Goal: Transaction & Acquisition: Download file/media

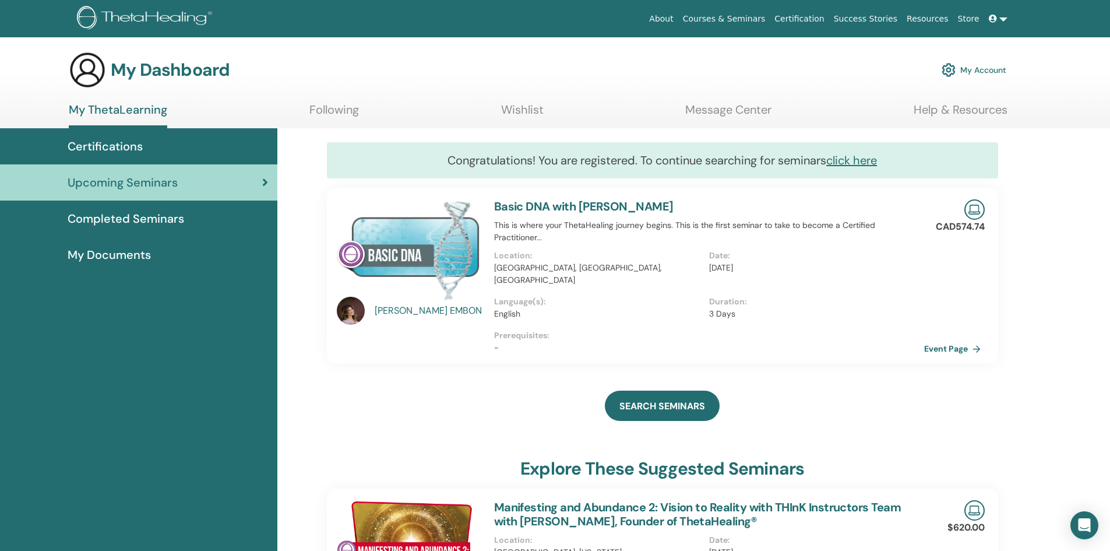
click at [1000, 17] on link at bounding box center [998, 19] width 28 height 22
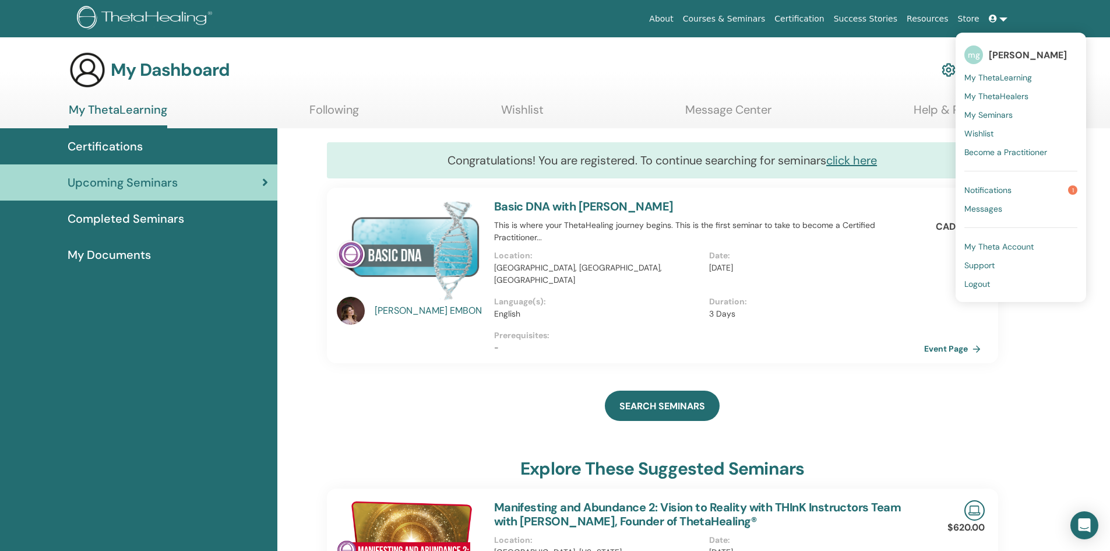
click at [978, 280] on span "Logout" at bounding box center [977, 284] width 26 height 10
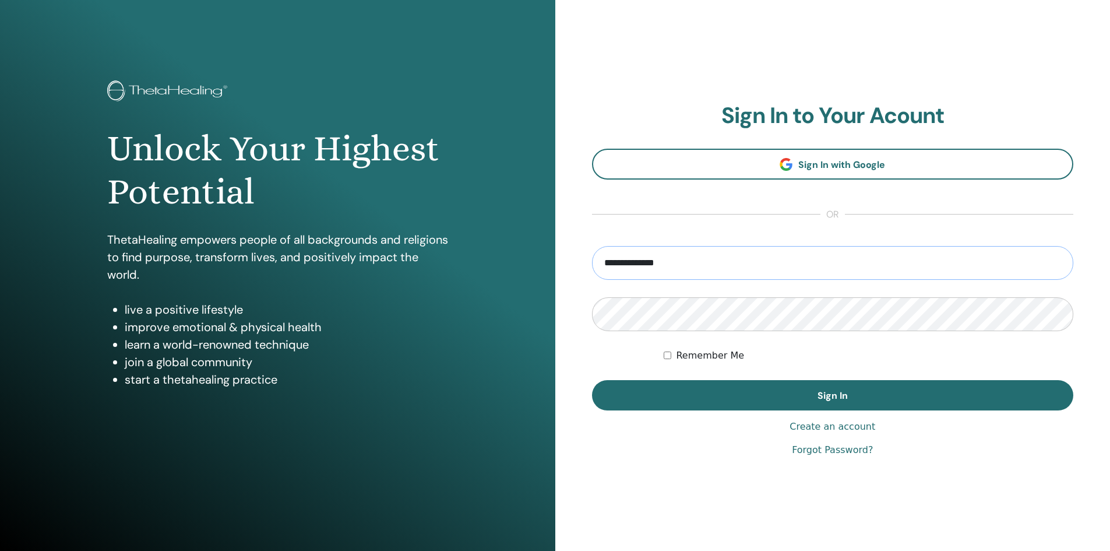
drag, startPoint x: 714, startPoint y: 266, endPoint x: 524, endPoint y: 281, distance: 190.0
click at [512, 275] on div "**********" at bounding box center [555, 279] width 1110 height 559
type input "**********"
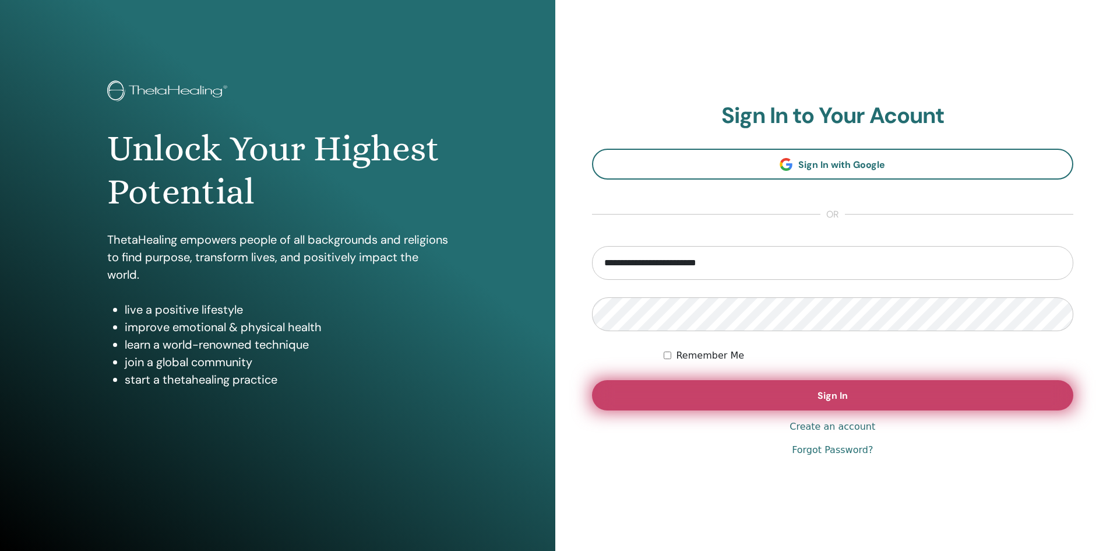
click at [826, 394] on span "Sign In" at bounding box center [833, 395] width 30 height 12
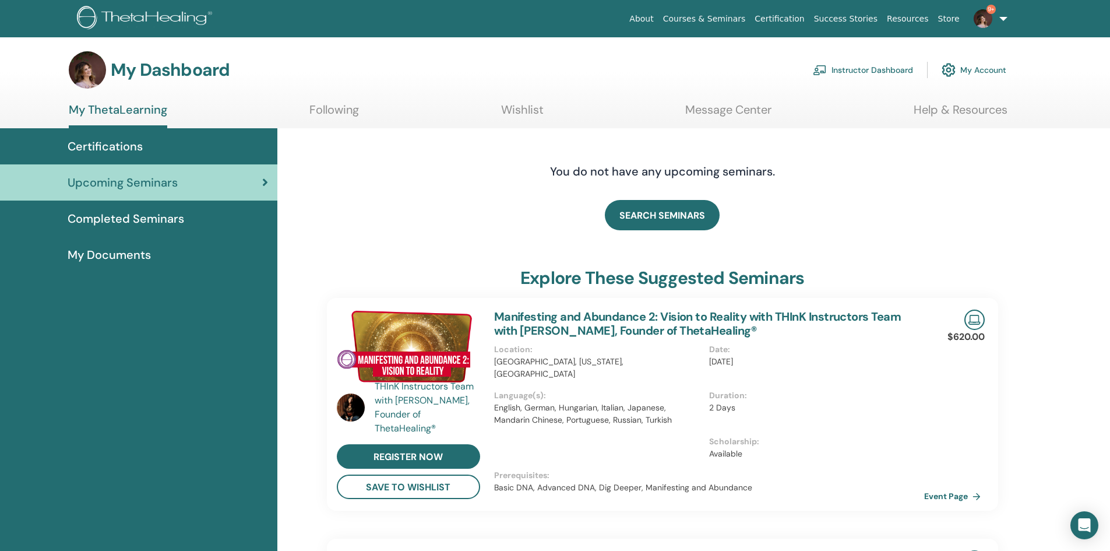
click at [842, 73] on link "Instructor Dashboard" at bounding box center [863, 70] width 100 height 26
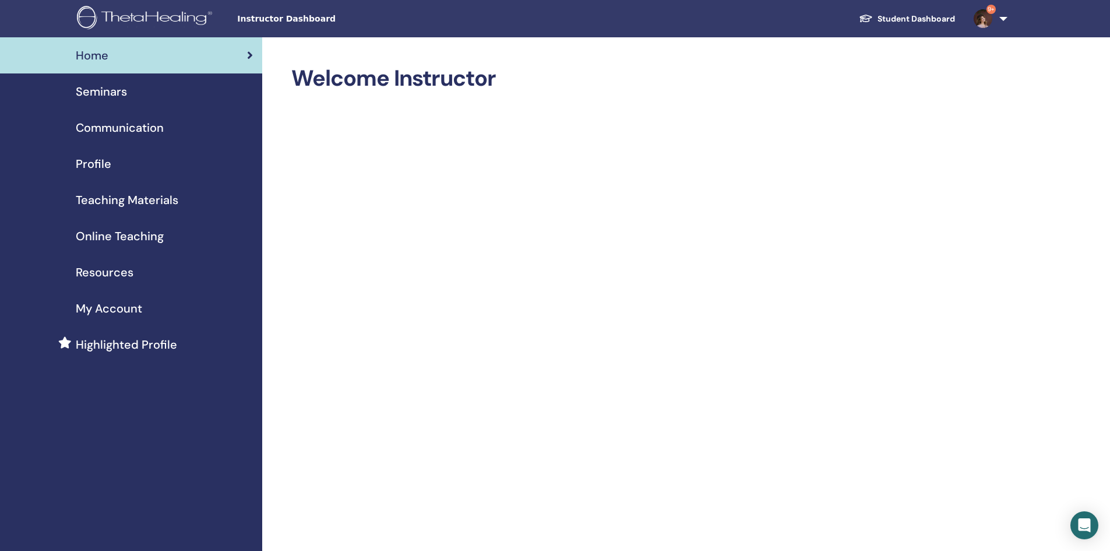
click at [112, 93] on span "Seminars" at bounding box center [101, 91] width 51 height 17
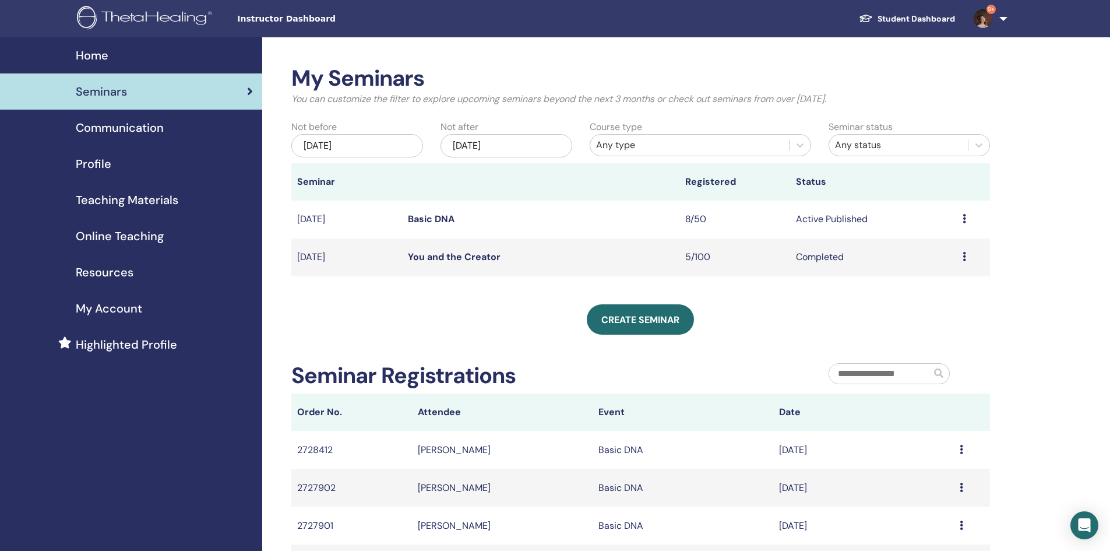
click at [429, 221] on link "Basic DNA" at bounding box center [431, 219] width 47 height 12
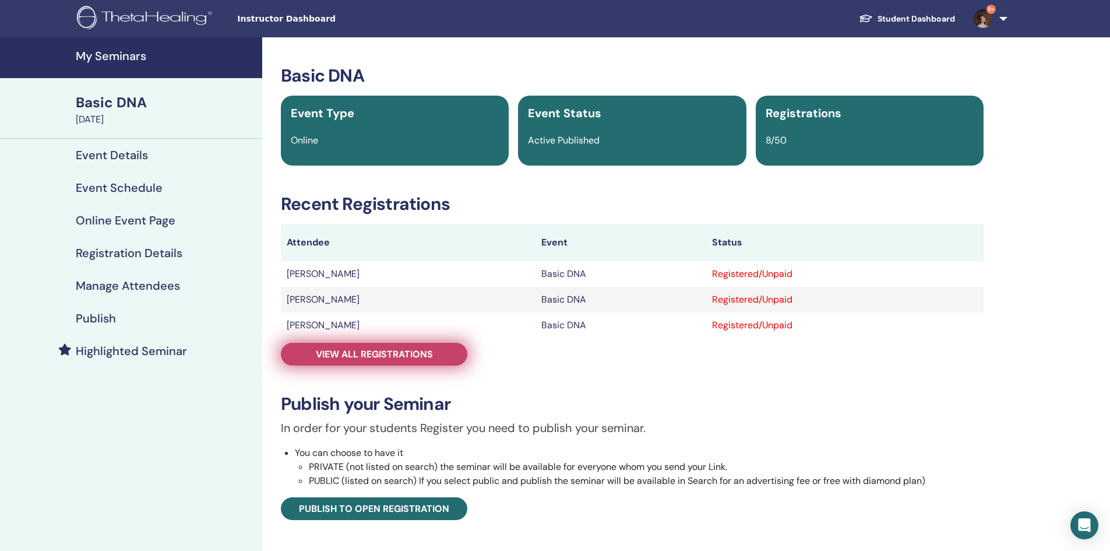
click at [396, 355] on span "View all registrations" at bounding box center [374, 354] width 117 height 12
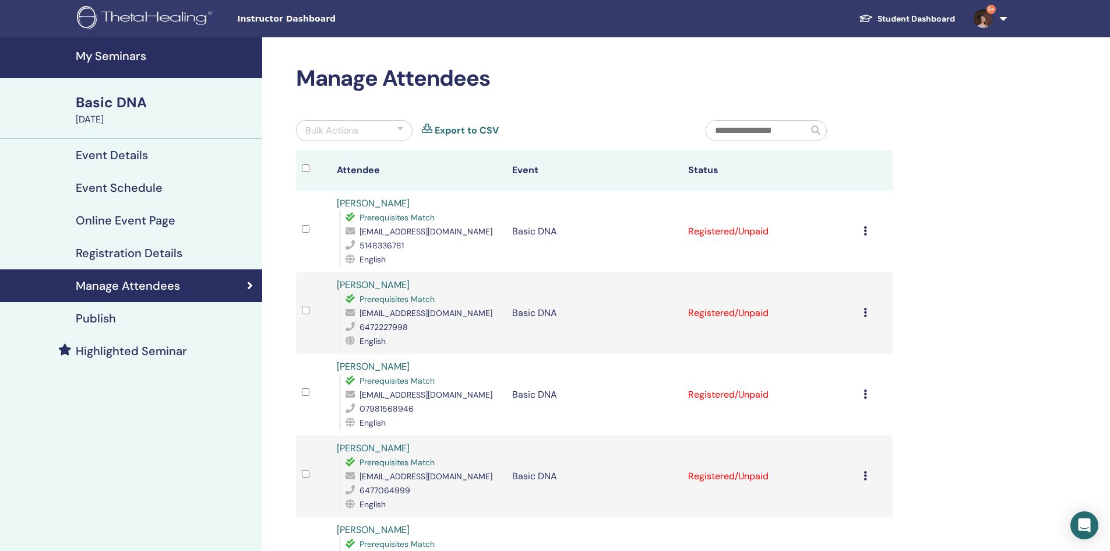
click at [867, 233] on div "Cancel Registration Do not auto-certify Mark as Paid Mark as Unpaid Mark as Abs…" at bounding box center [875, 231] width 23 height 14
click at [823, 358] on link "Download Certificate" at bounding box center [852, 353] width 90 height 12
click at [869, 314] on div "Cancel Registration Do not auto-certify Mark as Paid Mark as Unpaid Mark as Abs…" at bounding box center [875, 313] width 23 height 14
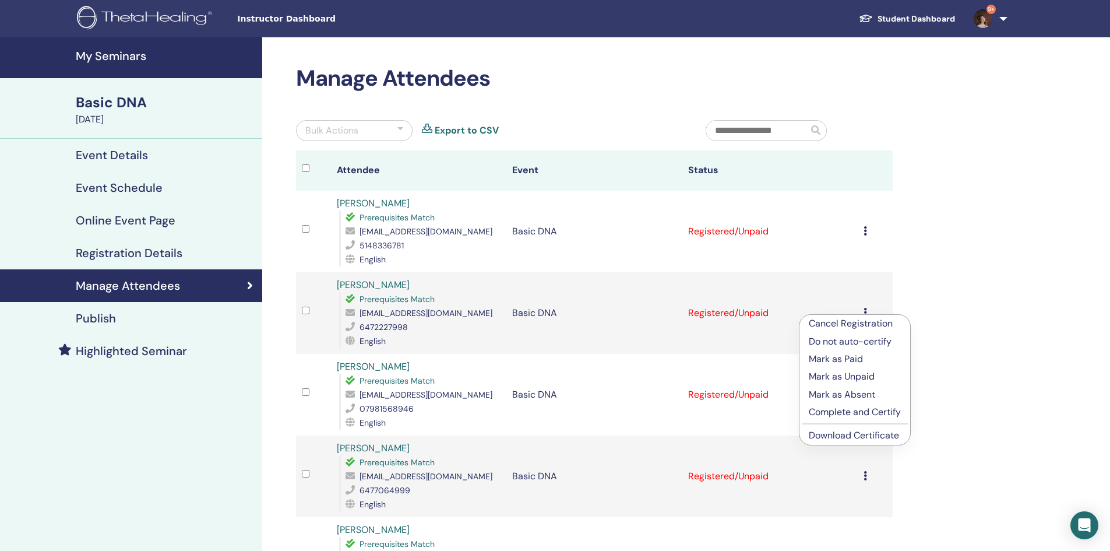
click at [847, 437] on link "Download Certificate" at bounding box center [854, 435] width 90 height 12
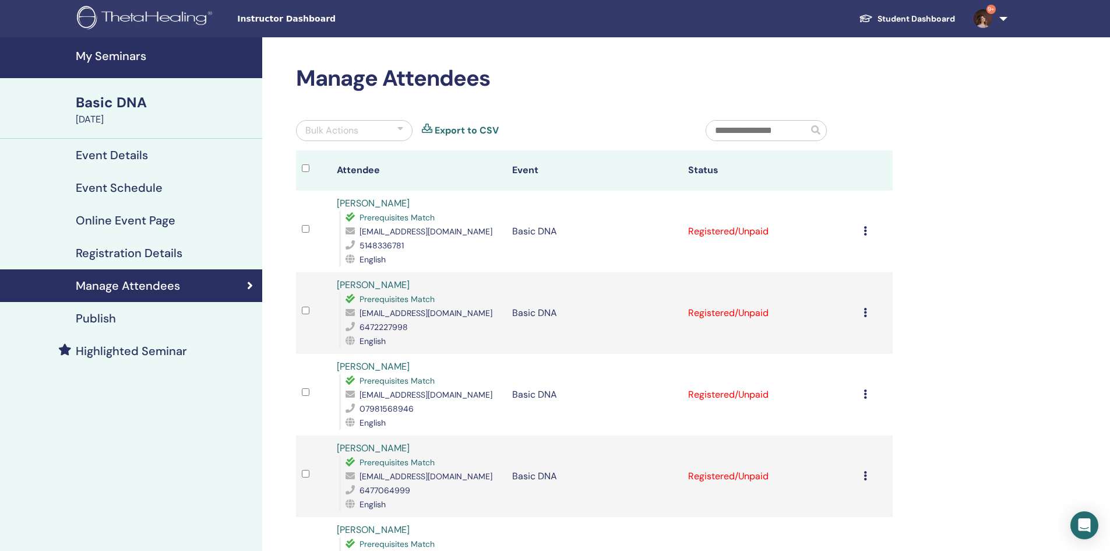
click at [865, 393] on icon at bounding box center [865, 393] width 3 height 9
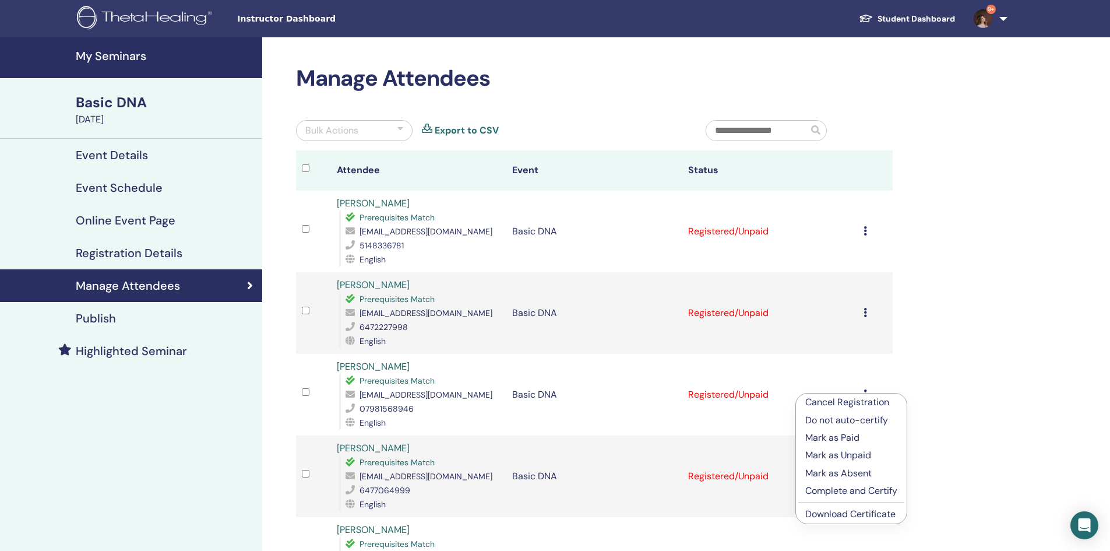
click at [833, 513] on link "Download Certificate" at bounding box center [850, 514] width 90 height 12
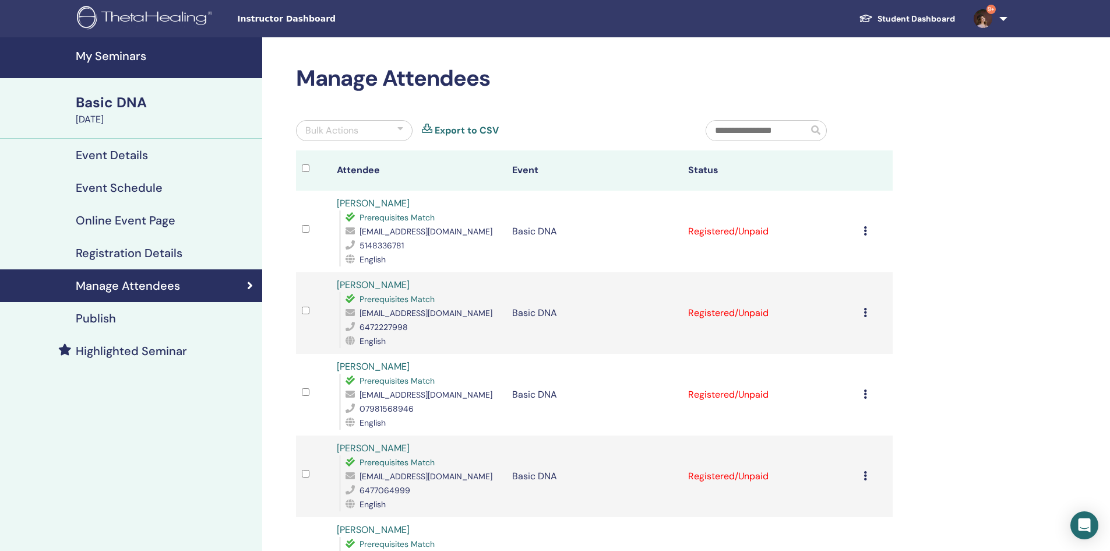
click at [868, 473] on div "Cancel Registration Do not auto-certify Mark as Paid Mark as Unpaid Mark as Abs…" at bounding box center [875, 476] width 23 height 14
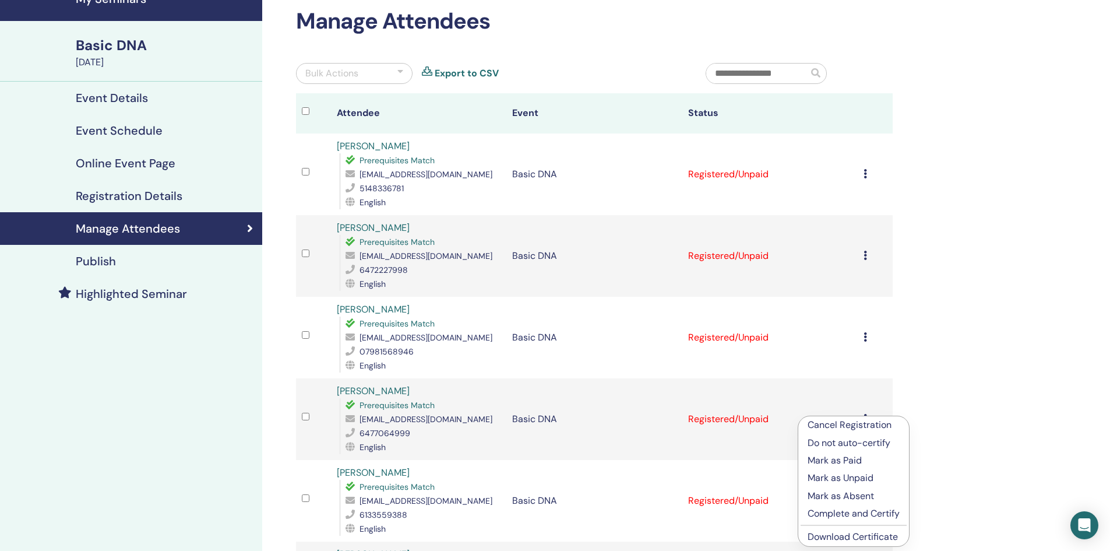
scroll to position [175, 0]
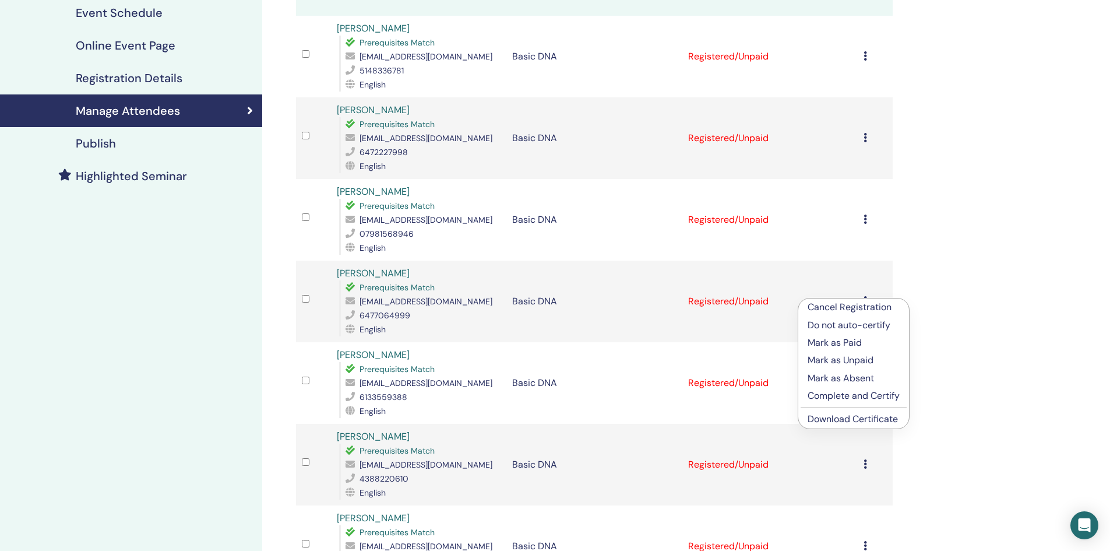
click at [839, 421] on link "Download Certificate" at bounding box center [853, 419] width 90 height 12
click at [869, 382] on div "Cancel Registration Do not auto-certify Mark as Paid Mark as Unpaid Mark as Abs…" at bounding box center [875, 383] width 23 height 14
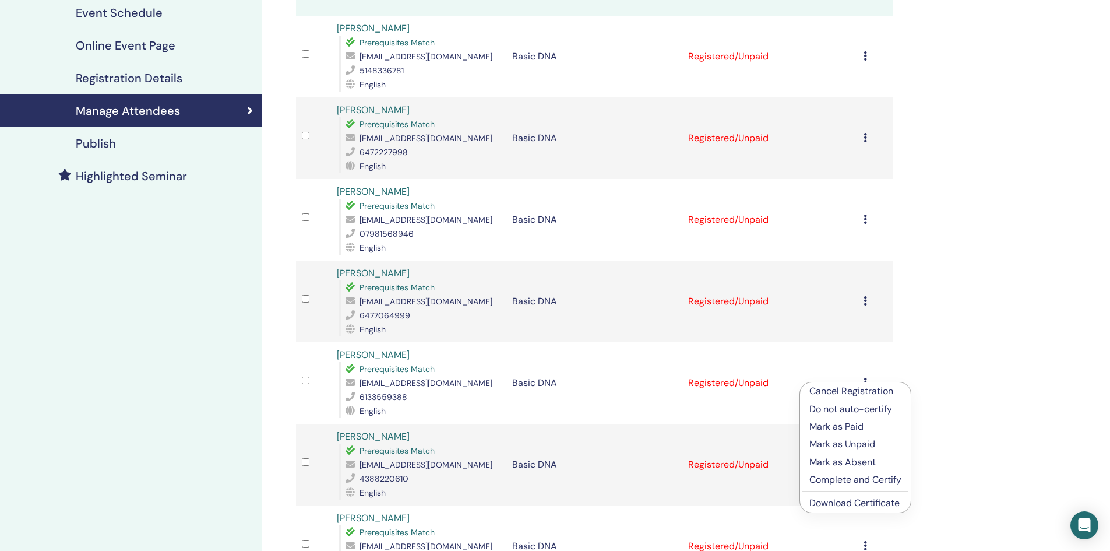
click at [865, 505] on link "Download Certificate" at bounding box center [854, 502] width 90 height 12
drag, startPoint x: 861, startPoint y: 463, endPoint x: 870, endPoint y: 471, distance: 12.0
click at [862, 464] on td "Cancel Registration Do not auto-certify Mark as Paid Mark as Unpaid Mark as Abs…" at bounding box center [875, 465] width 35 height 82
click at [865, 466] on icon at bounding box center [865, 463] width 3 height 9
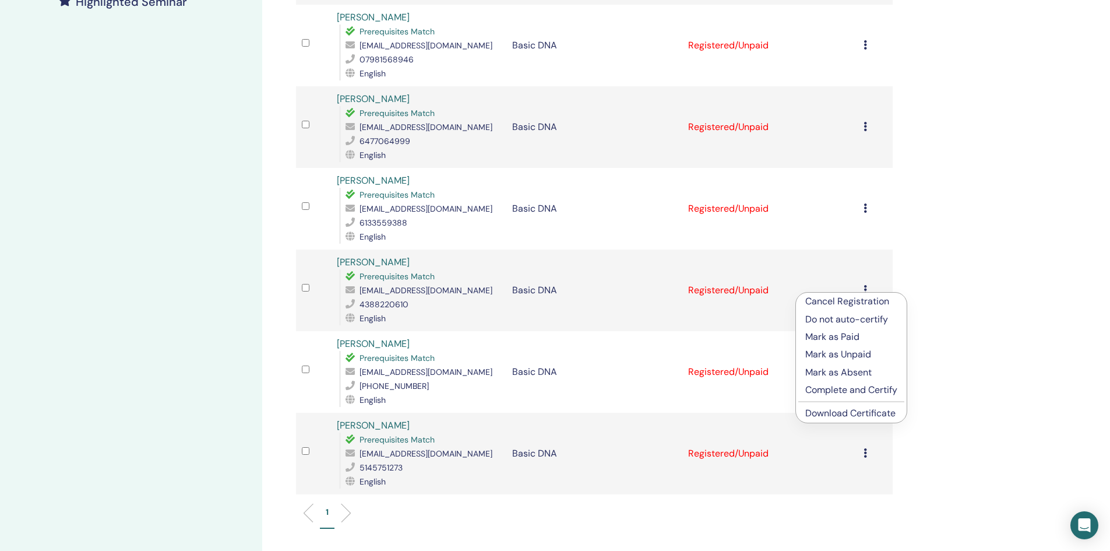
scroll to position [350, 0]
click at [830, 414] on link "Download Certificate" at bounding box center [850, 412] width 90 height 12
click at [869, 369] on div "Cancel Registration Do not auto-certify Mark as Paid Mark as Unpaid Mark as Abs…" at bounding box center [875, 371] width 23 height 14
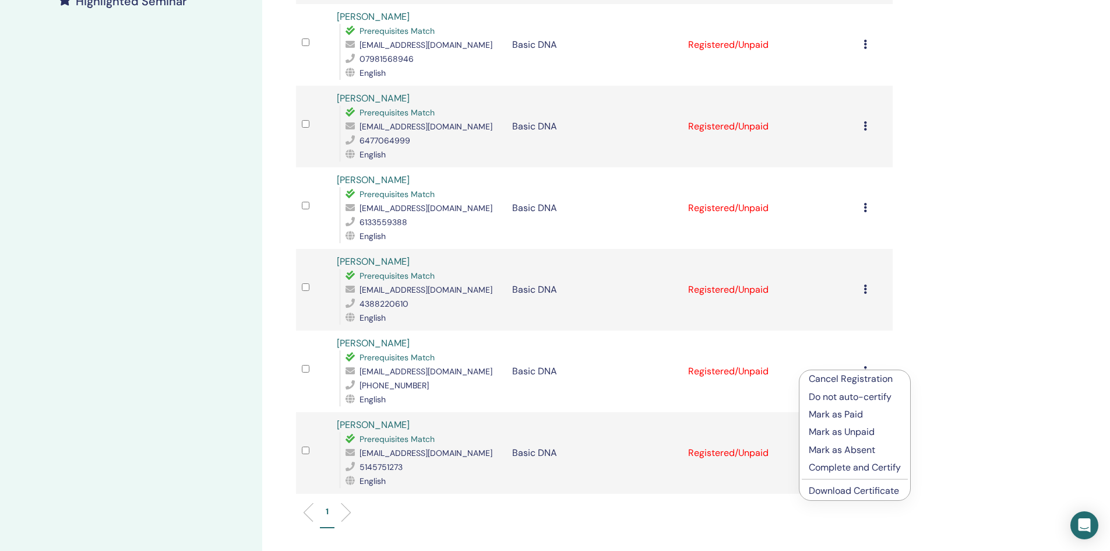
click at [844, 494] on link "Download Certificate" at bounding box center [854, 490] width 90 height 12
click at [868, 456] on div "Cancel Registration Do not auto-certify Mark as Paid Mark as Unpaid Mark as Abs…" at bounding box center [875, 453] width 23 height 14
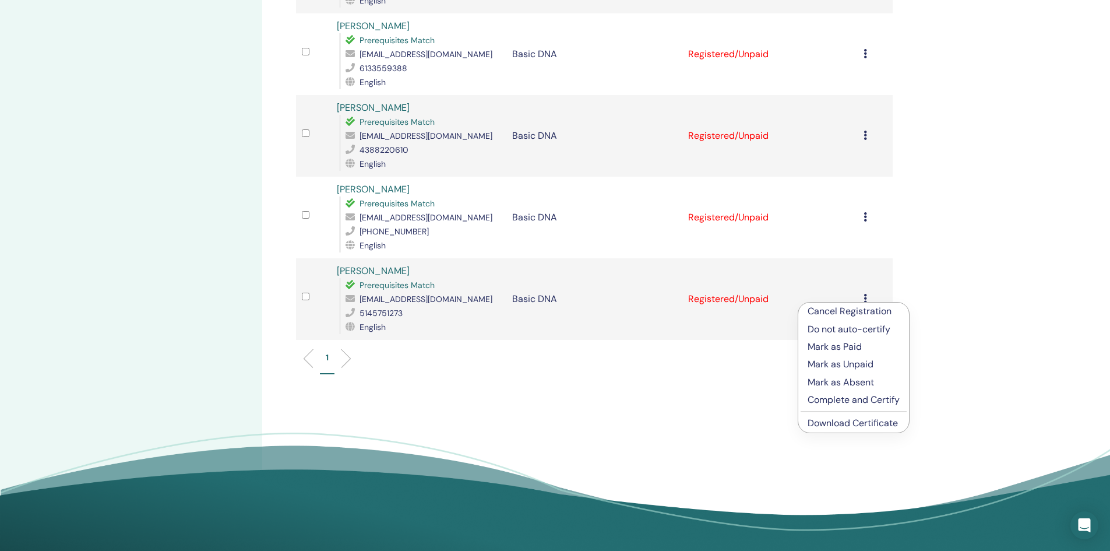
scroll to position [524, 0]
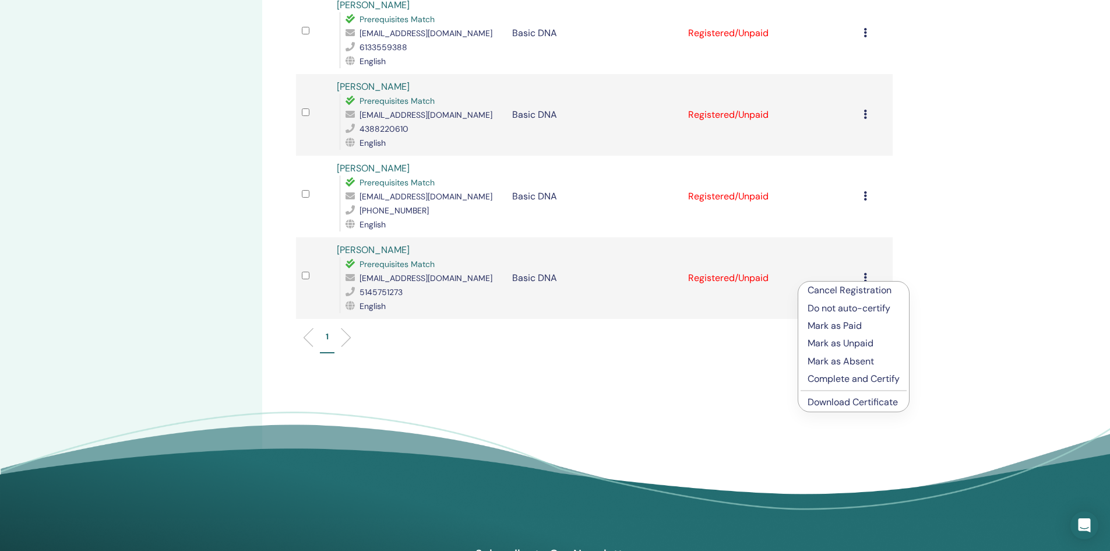
click at [837, 407] on link "Download Certificate" at bounding box center [853, 402] width 90 height 12
